Goal: Task Accomplishment & Management: Use online tool/utility

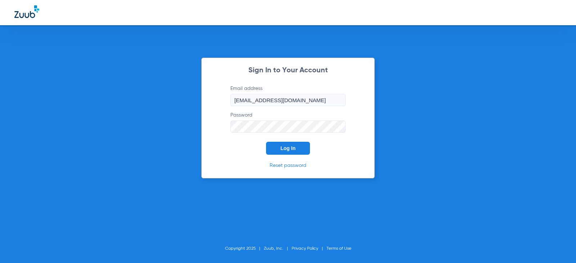
click at [279, 144] on button "Log In" at bounding box center [288, 148] width 44 height 13
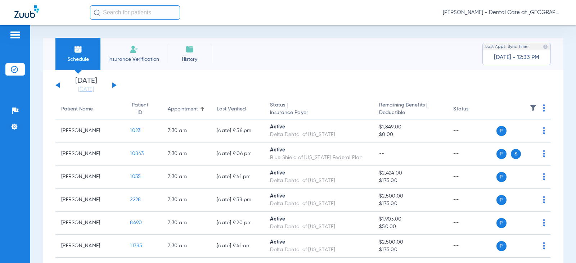
click at [138, 13] on input "text" at bounding box center [135, 12] width 90 height 14
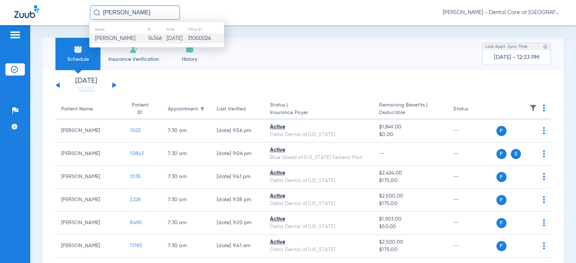
click at [166, 38] on td "[DATE]" at bounding box center [176, 38] width 21 height 10
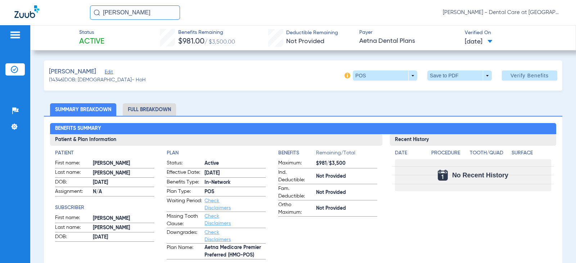
drag, startPoint x: 148, startPoint y: 112, endPoint x: 136, endPoint y: 114, distance: 12.5
click at [148, 112] on li "Full Breakdown" at bounding box center [149, 109] width 53 height 13
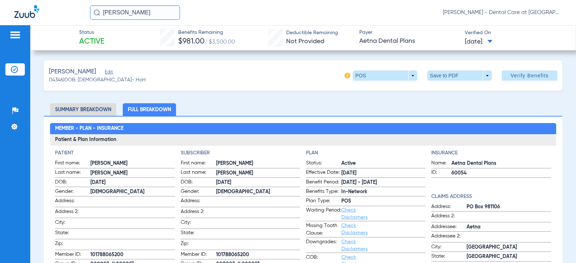
drag, startPoint x: 130, startPoint y: 11, endPoint x: 63, endPoint y: 12, distance: 67.4
click at [63, 12] on div "[PERSON_NAME] [PERSON_NAME] - Dental Care at [GEOGRAPHIC_DATA]" at bounding box center [288, 12] width 576 height 25
type input "[PERSON_NAME]"
click at [155, 12] on input "[PERSON_NAME]" at bounding box center [135, 12] width 90 height 14
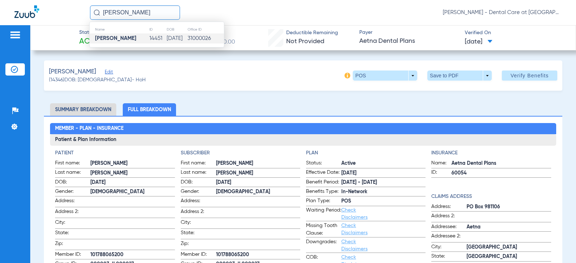
click at [149, 36] on td "14451" at bounding box center [157, 38] width 17 height 10
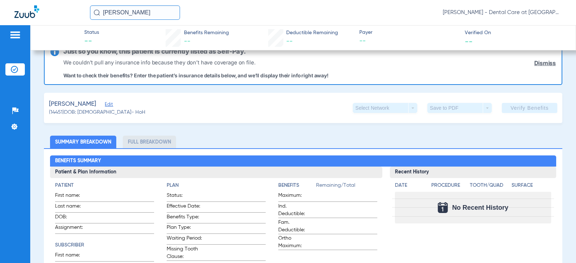
scroll to position [36, 0]
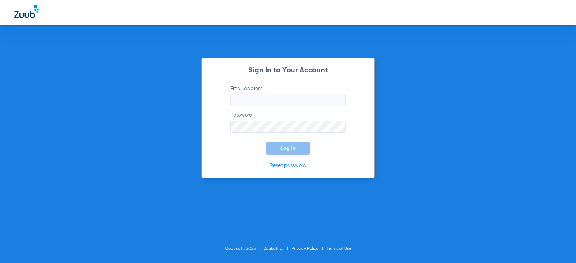
click at [251, 111] on form "Email address Password Log In" at bounding box center [288, 120] width 137 height 70
type input "[EMAIL_ADDRESS][DOMAIN_NAME]"
click at [301, 152] on button "Log In" at bounding box center [288, 148] width 44 height 13
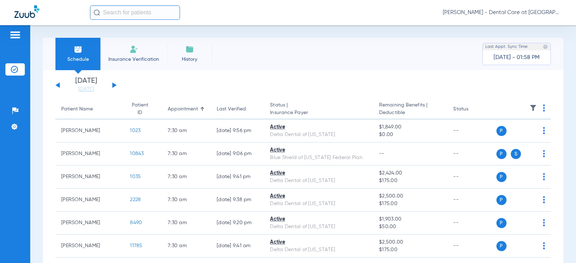
click at [114, 86] on button at bounding box center [114, 84] width 4 height 5
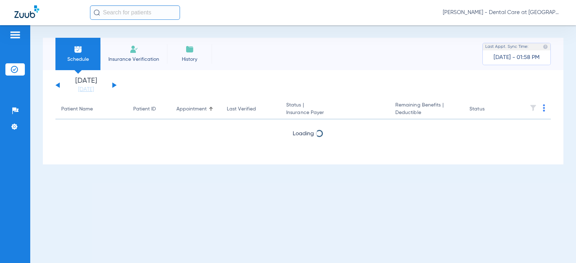
click at [114, 86] on button at bounding box center [114, 84] width 4 height 5
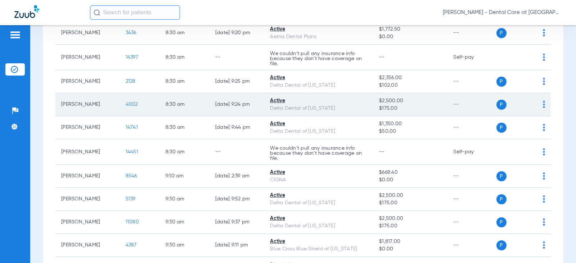
scroll to position [180, 0]
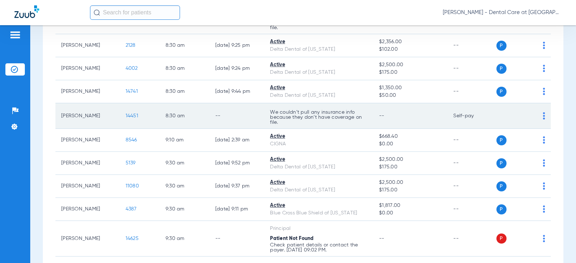
click at [94, 112] on td "[PERSON_NAME]" at bounding box center [87, 116] width 64 height 26
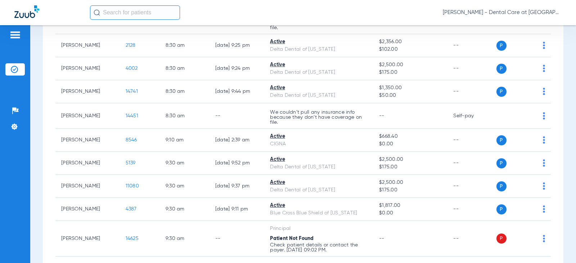
click at [148, 11] on input "text" at bounding box center [135, 12] width 90 height 14
click at [105, 12] on input "text" at bounding box center [135, 12] width 90 height 14
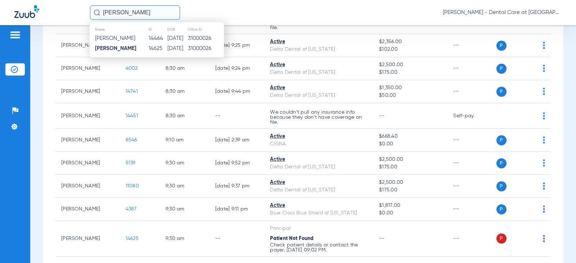
type input "[PERSON_NAME]"
click at [148, 42] on td "14464" at bounding box center [157, 38] width 19 height 10
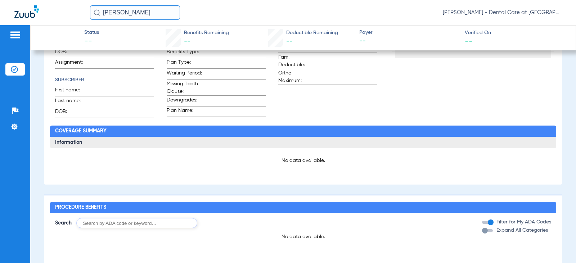
scroll to position [124, 0]
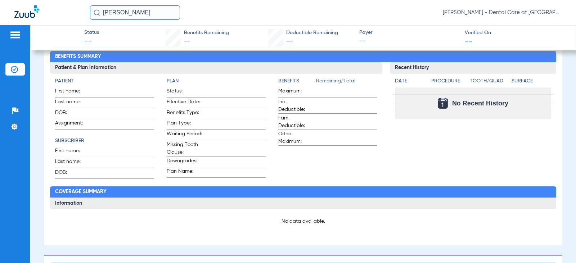
click at [152, 13] on input "[PERSON_NAME]" at bounding box center [135, 12] width 90 height 14
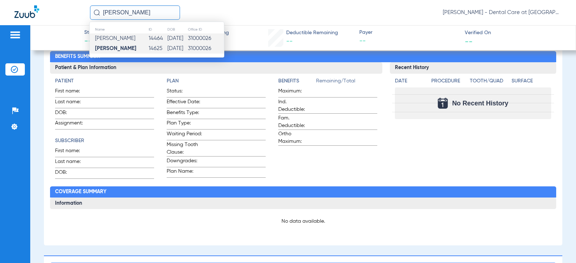
click at [148, 48] on td "14625" at bounding box center [157, 49] width 19 height 10
